Goal: Task Accomplishment & Management: Complete application form

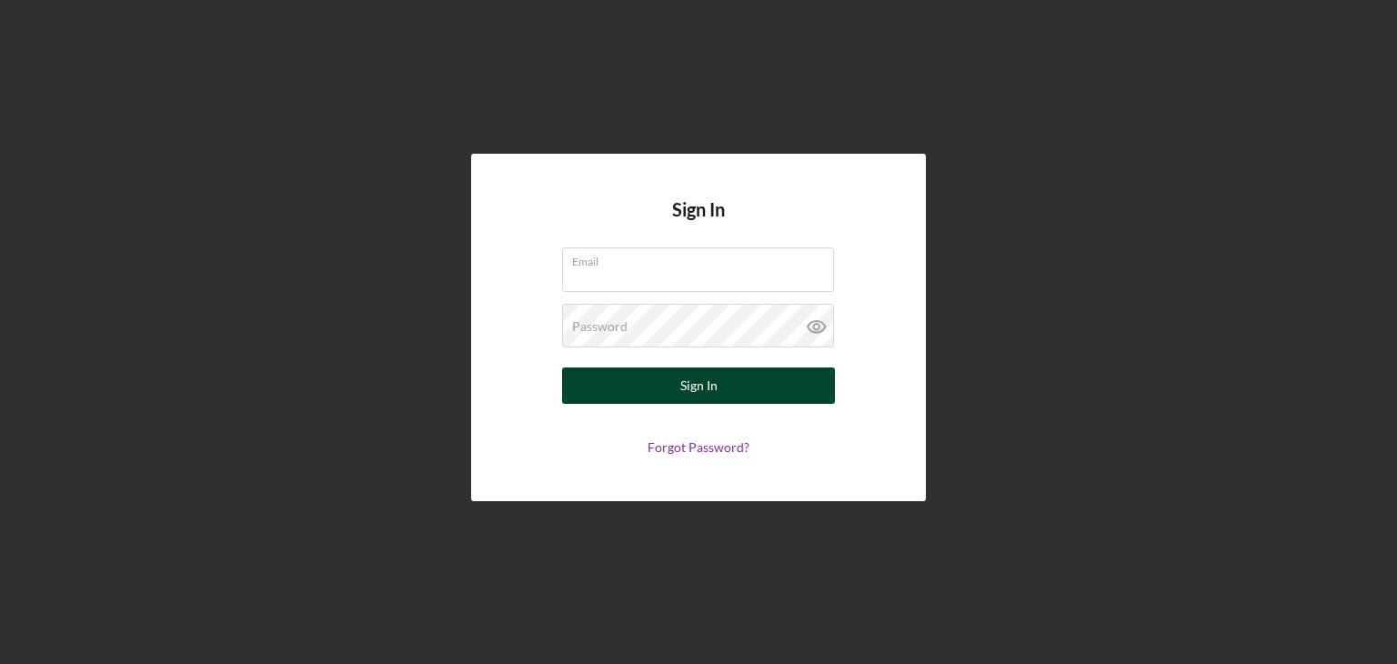
type input "[EMAIL_ADDRESS][DOMAIN_NAME]"
click at [690, 397] on div "Sign In" at bounding box center [698, 385] width 37 height 36
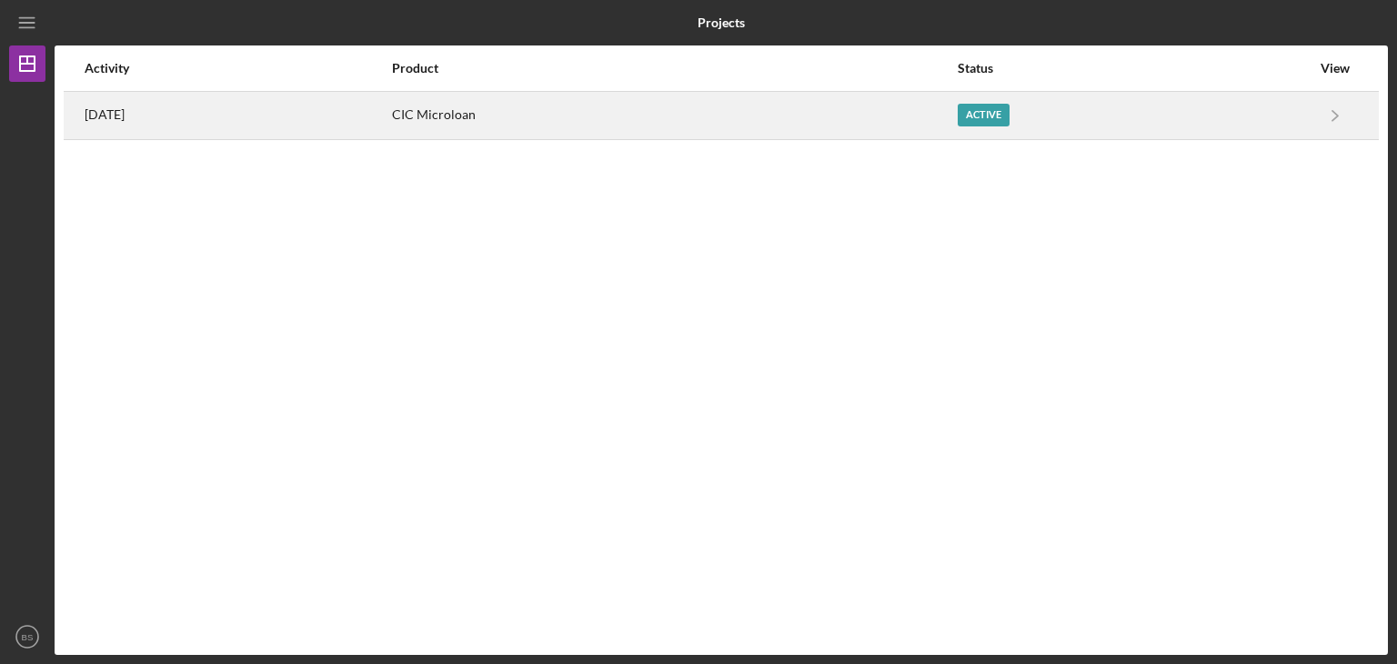
click at [1010, 117] on div "Active" at bounding box center [984, 115] width 52 height 23
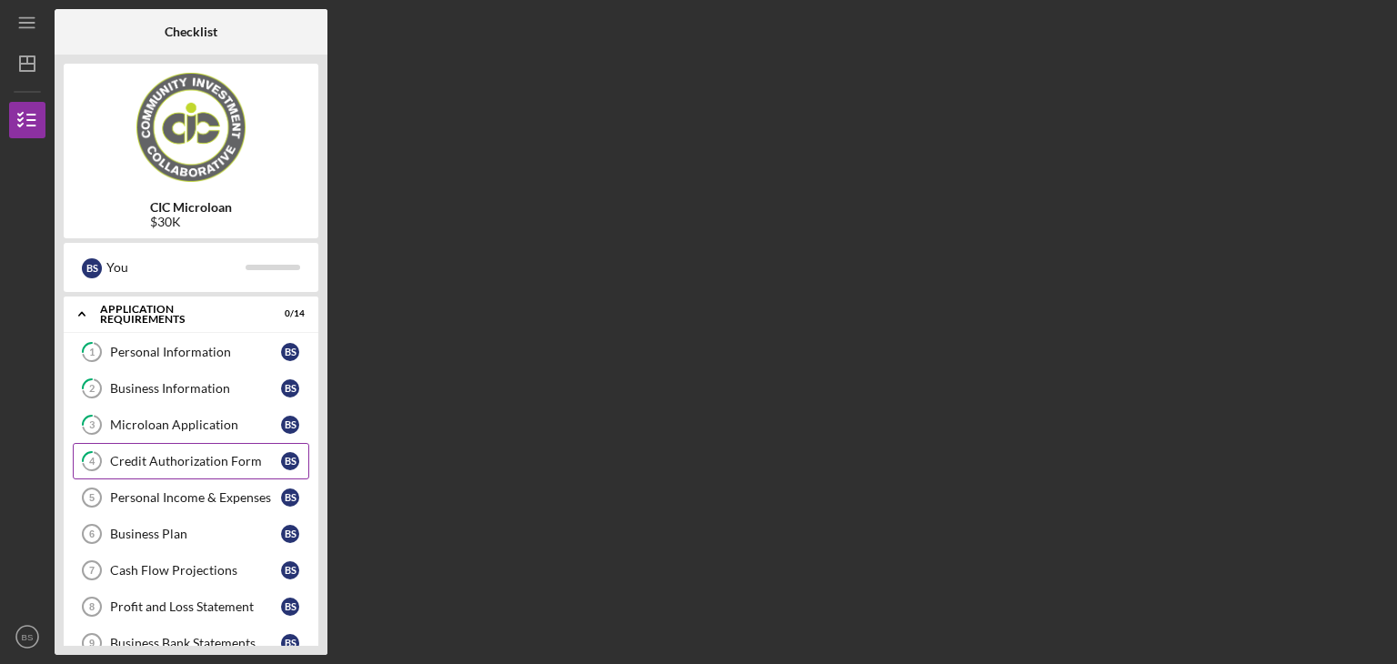
click at [209, 455] on div "Credit Authorization Form" at bounding box center [195, 461] width 171 height 15
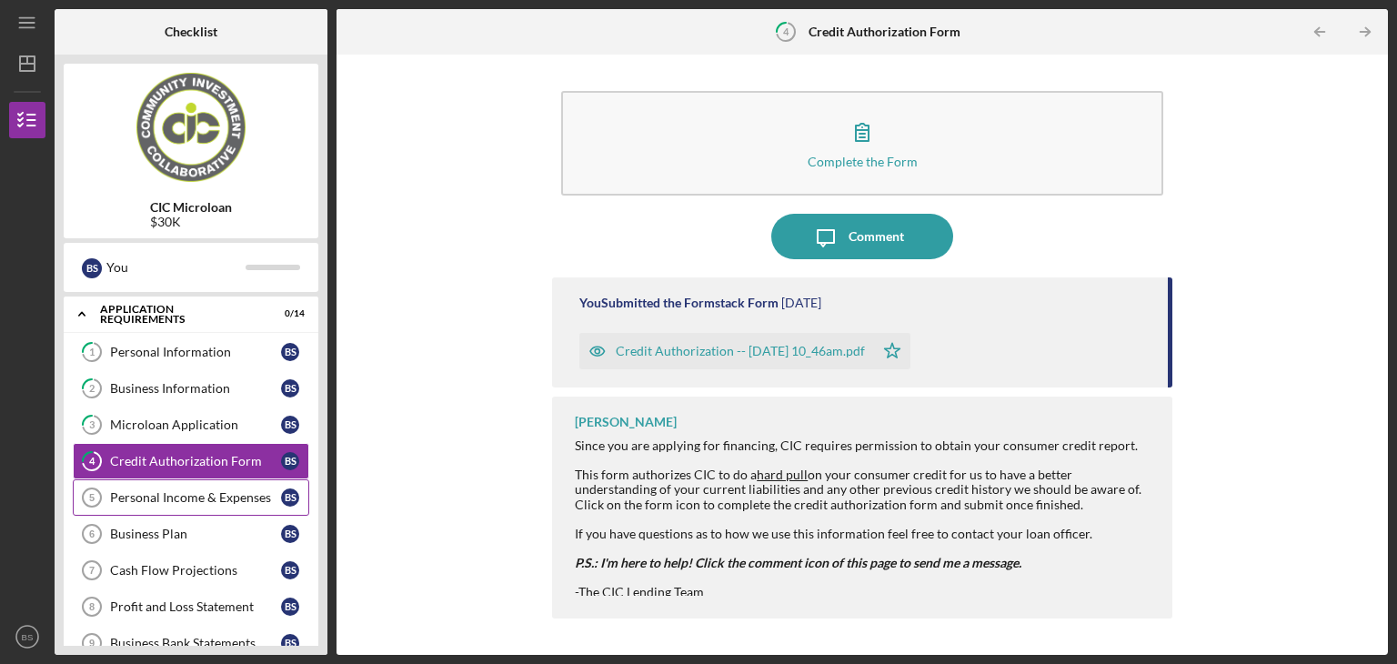
click at [216, 499] on div "Personal Income & Expenses" at bounding box center [195, 497] width 171 height 15
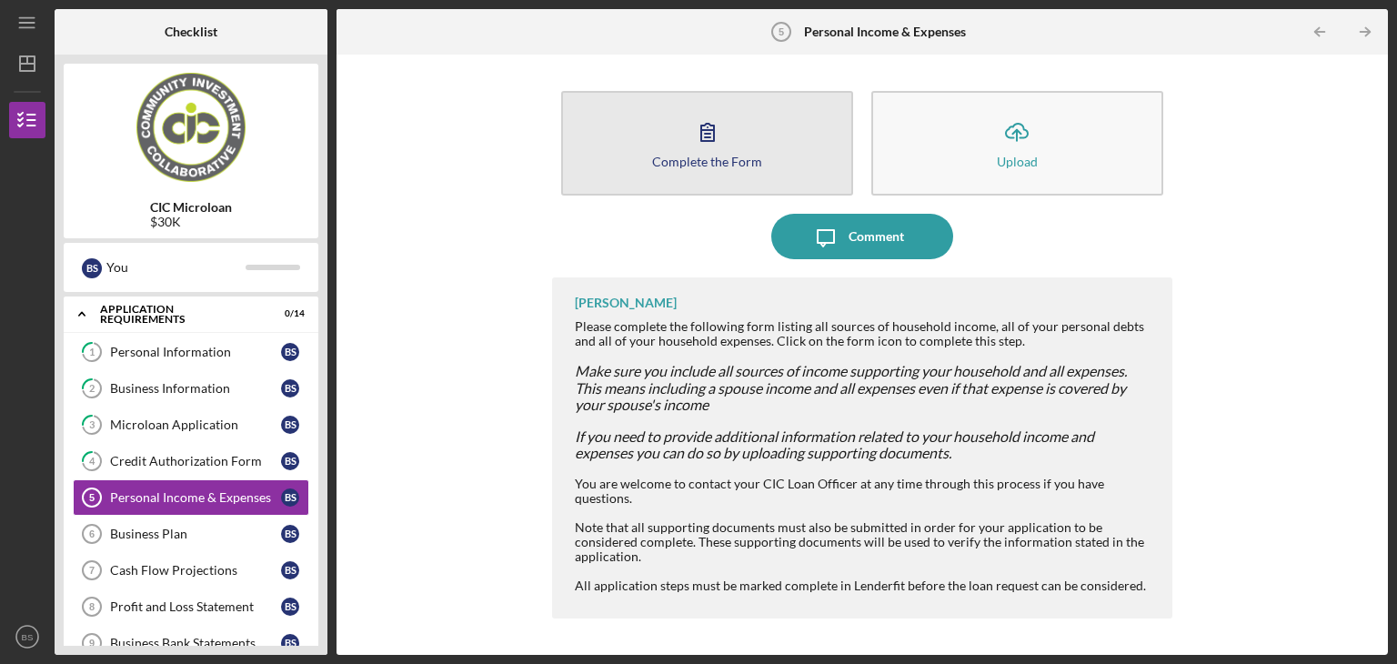
click at [723, 124] on icon "button" at bounding box center [707, 131] width 45 height 45
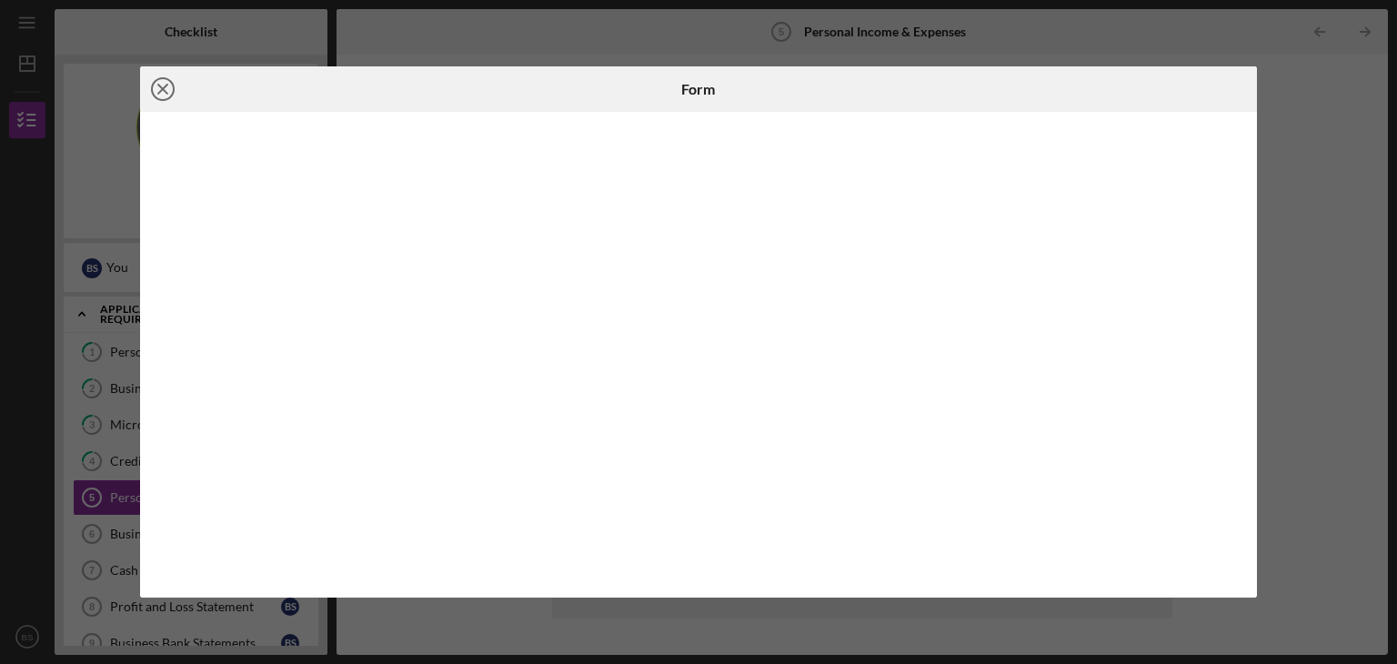
click at [158, 88] on icon "Icon/Close" at bounding box center [162, 88] width 45 height 45
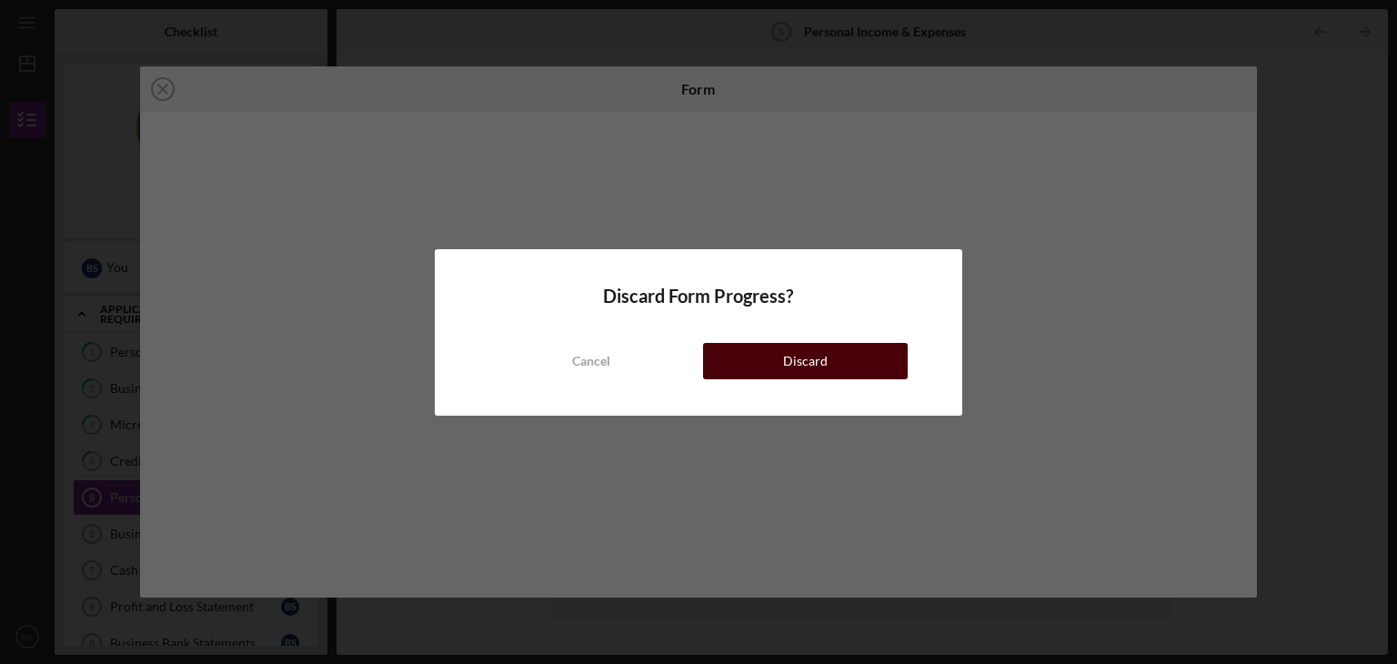
click at [828, 361] on button "Discard" at bounding box center [805, 361] width 205 height 36
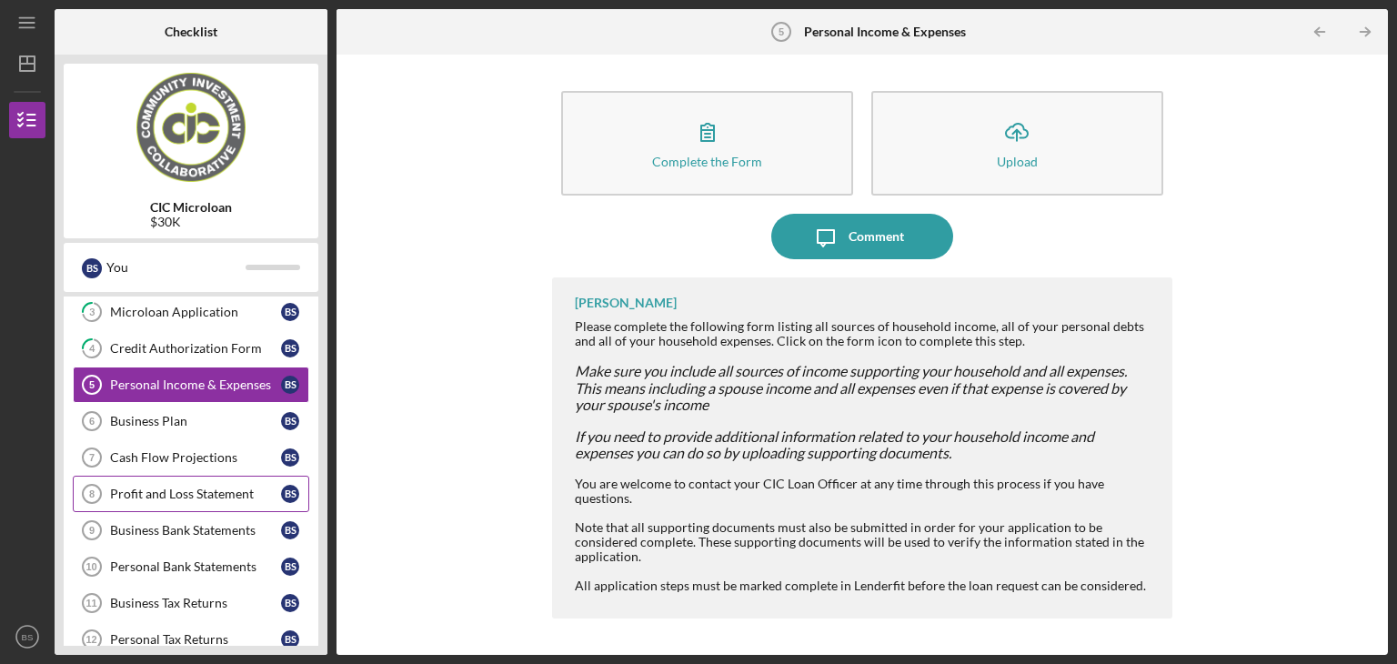
scroll to position [102, 0]
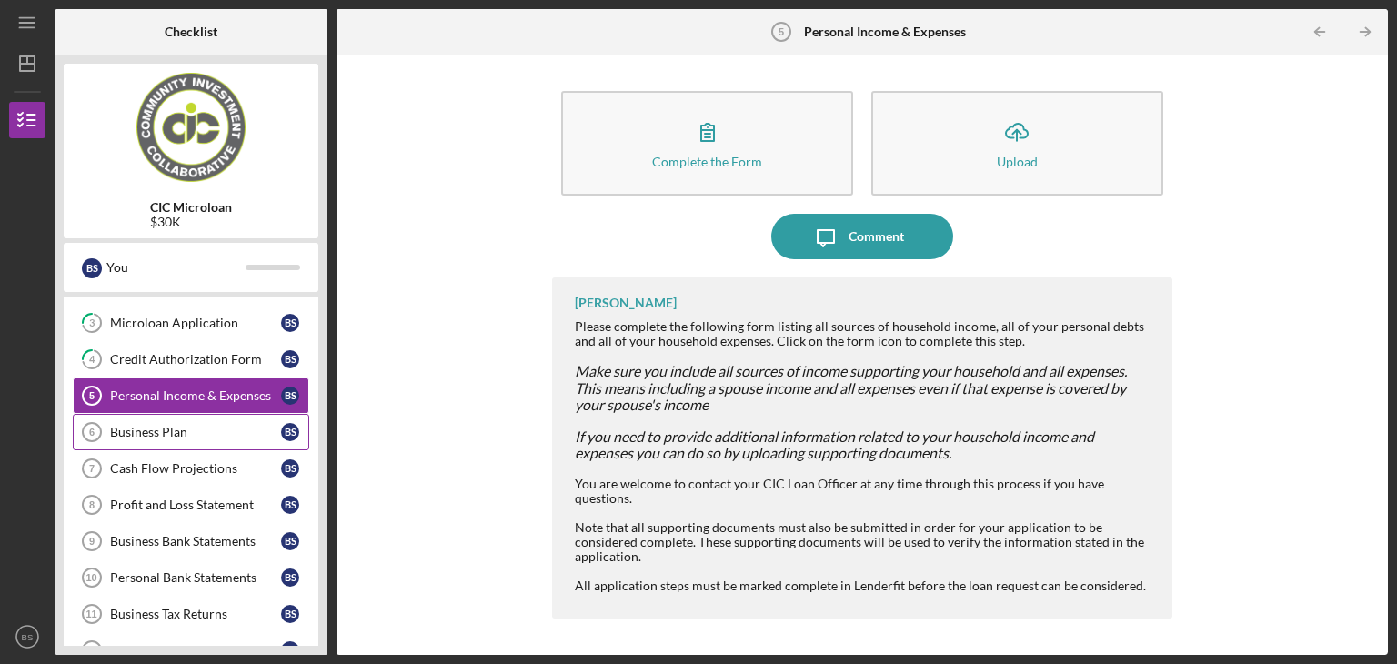
click at [181, 428] on div "Business Plan" at bounding box center [195, 432] width 171 height 15
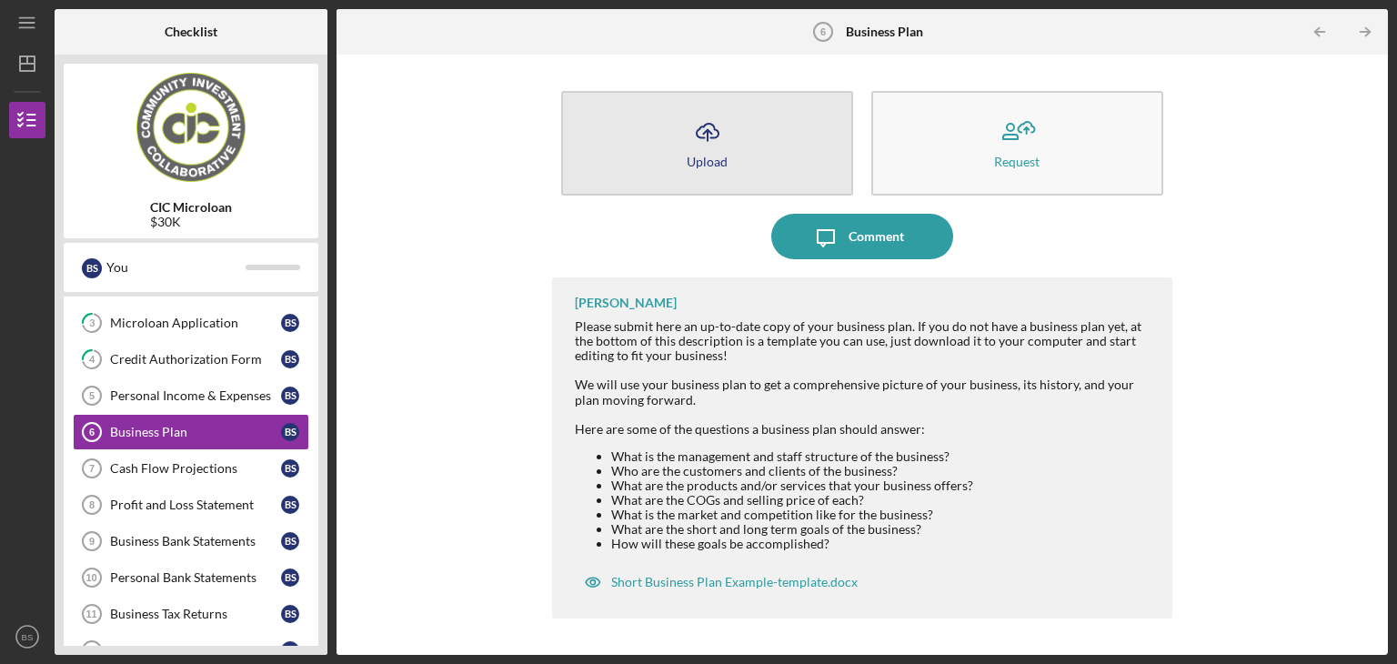
click at [718, 134] on icon "button" at bounding box center [708, 131] width 22 height 14
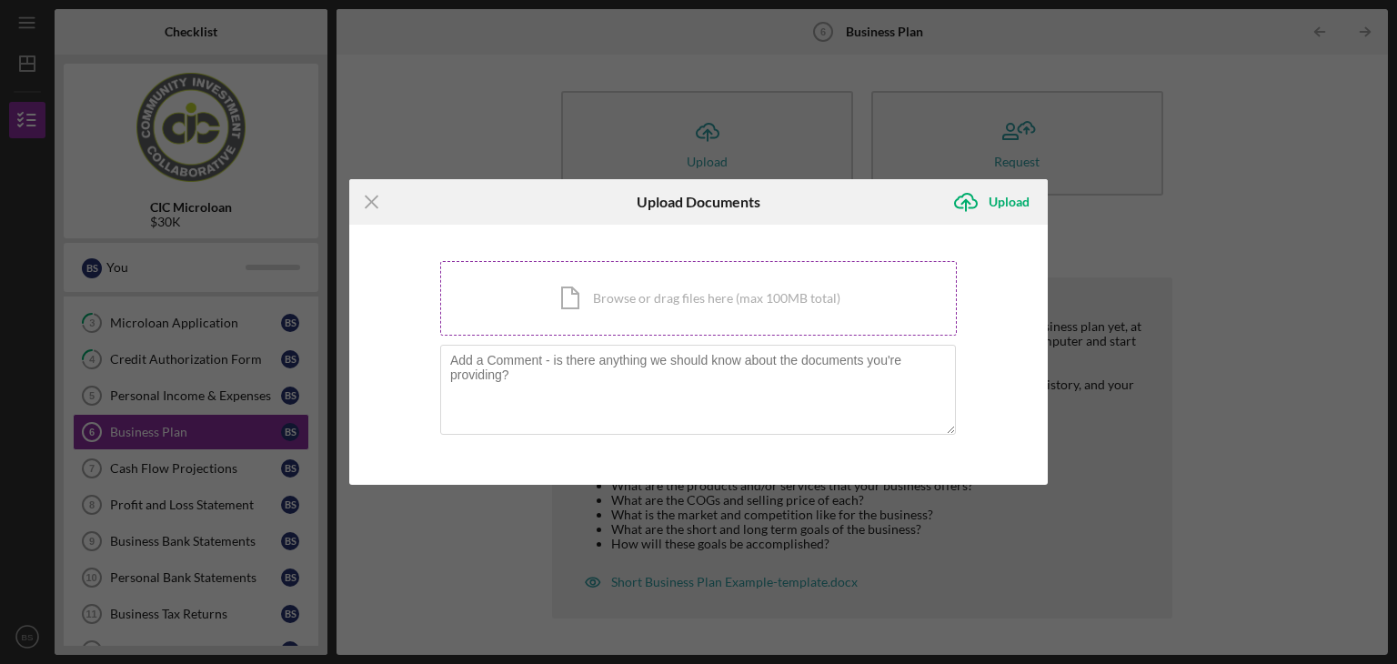
click at [632, 292] on div "Icon/Document Browse or drag files here (max 100MB total) Tap to choose files o…" at bounding box center [698, 298] width 517 height 75
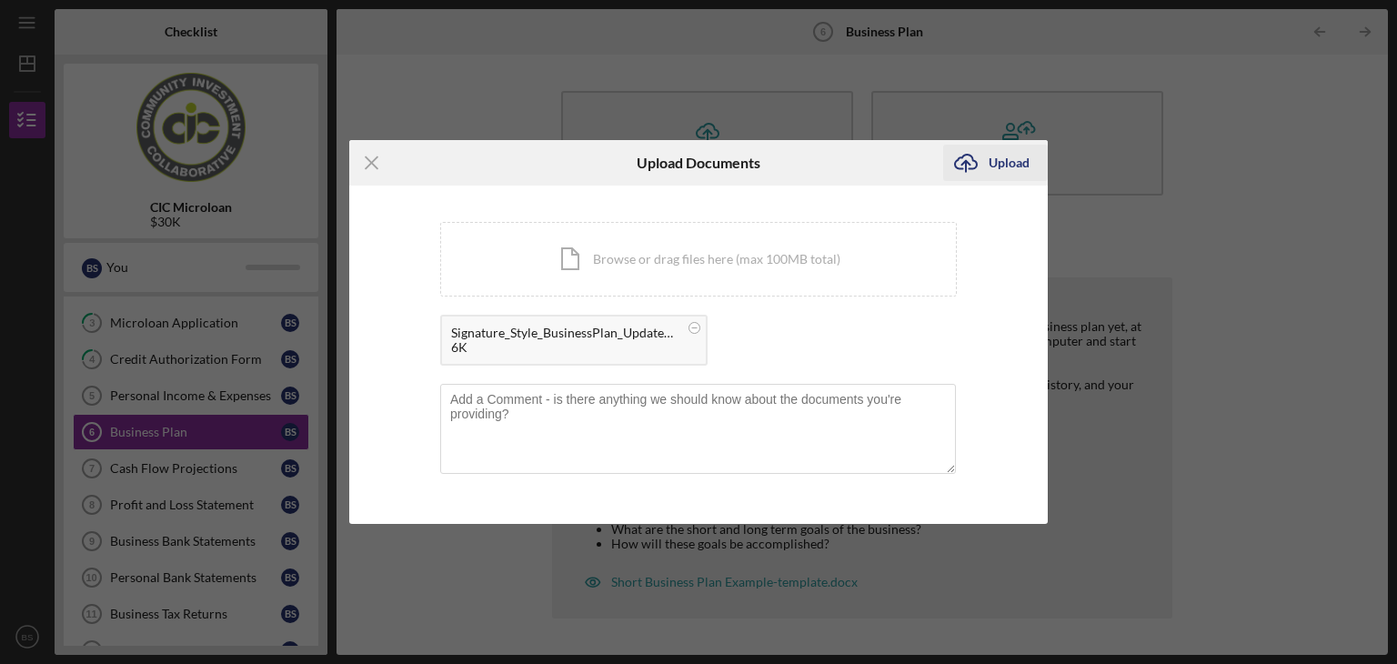
click at [998, 166] on div "Upload" at bounding box center [1009, 163] width 41 height 36
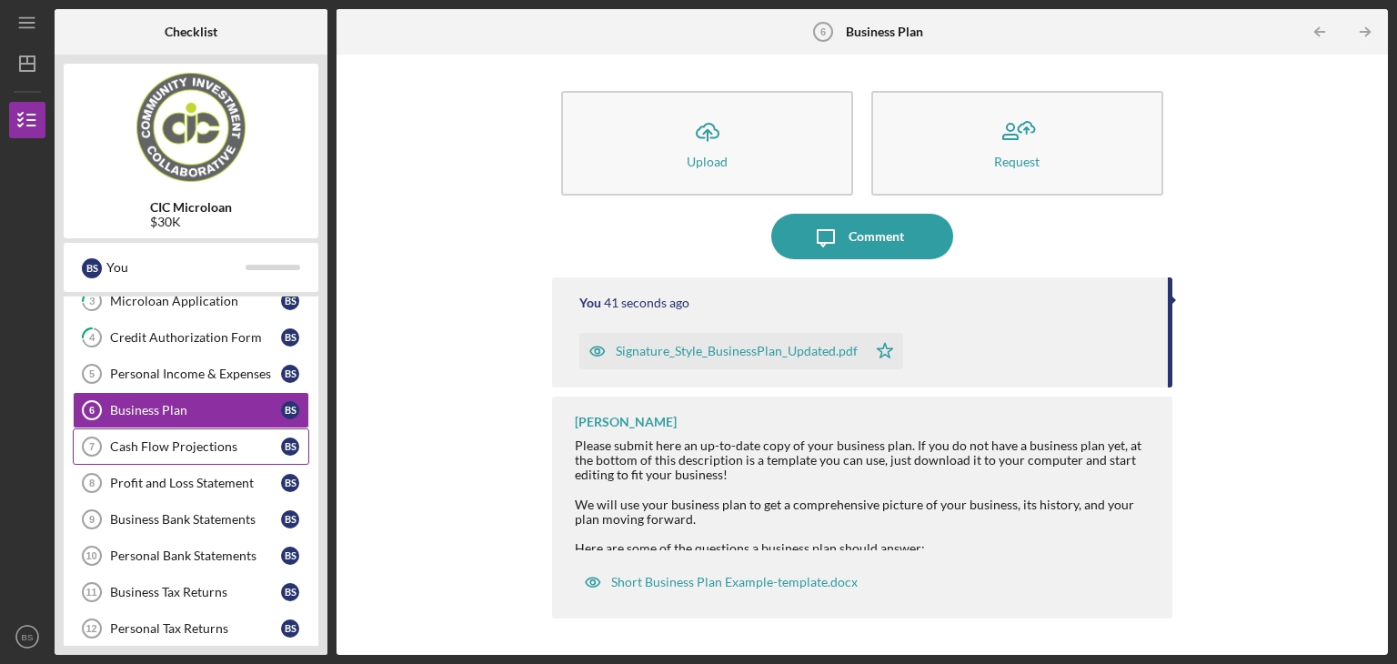
scroll to position [127, 0]
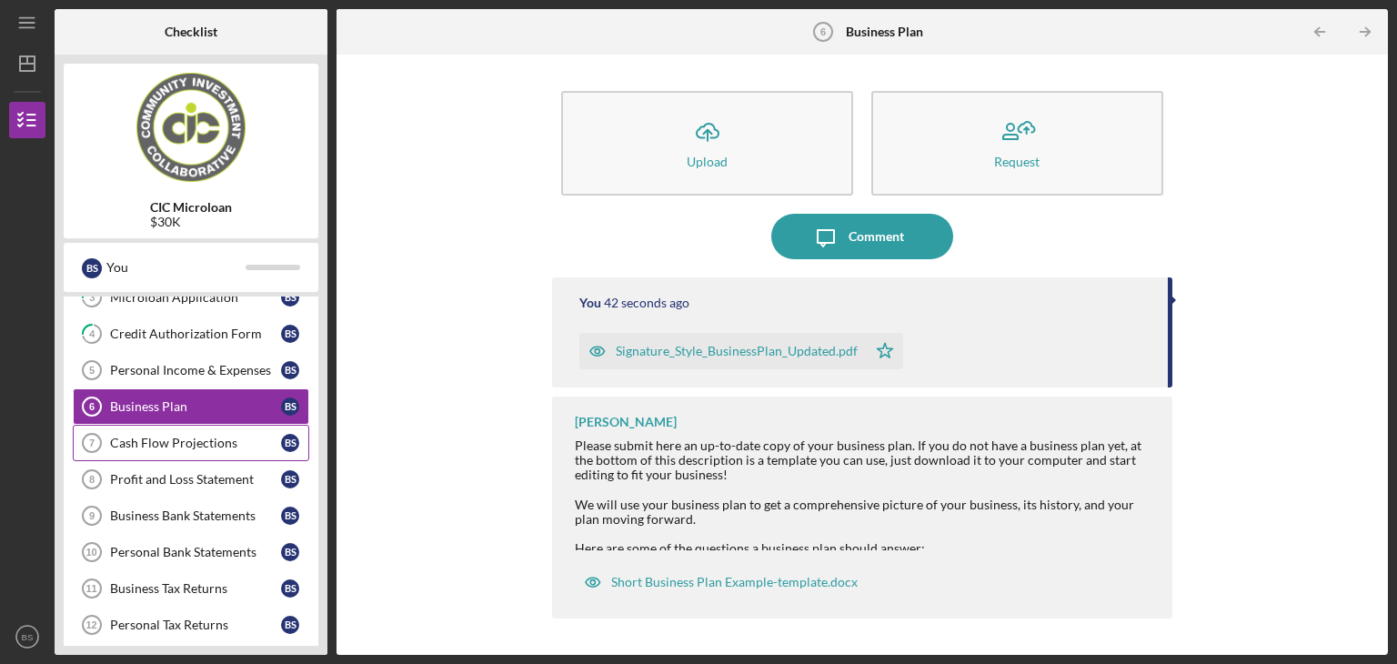
click at [201, 478] on div "Profit and Loss Statement" at bounding box center [195, 479] width 171 height 15
